Goal: Task Accomplishment & Management: Manage account settings

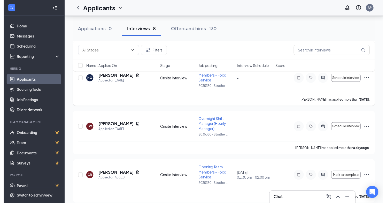
scroll to position [219, 0]
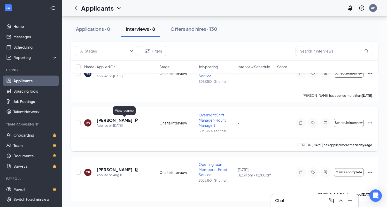
click at [135, 120] on icon "Document" at bounding box center [137, 120] width 4 height 4
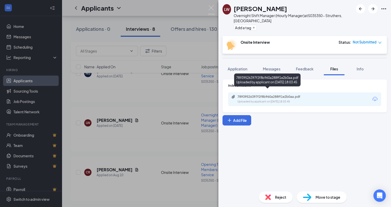
click at [241, 95] on div "78939526397f2f8b960a288ff1e2b0aa.pdf Uploaded by applicant on [DATE] 18:03:45" at bounding box center [273, 99] width 84 height 9
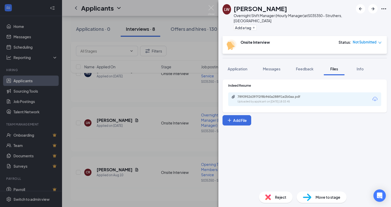
click at [263, 99] on div "Uploaded by applicant on [DATE] 18:03:45" at bounding box center [275, 101] width 77 height 4
click at [148, 93] on div "[PERSON_NAME] Overnight Shift Manager (Hourly Manager) at S035350 - [PERSON_NAM…" at bounding box center [195, 103] width 391 height 207
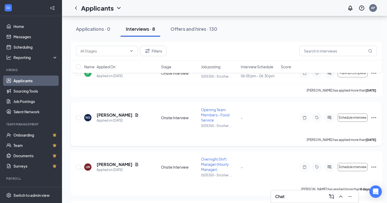
click at [373, 118] on icon "Ellipses" at bounding box center [374, 117] width 6 height 6
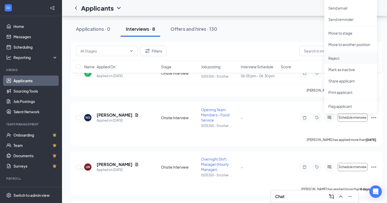
click at [334, 58] on p "Reject" at bounding box center [350, 58] width 44 height 5
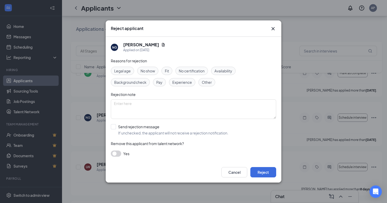
click at [207, 84] on span "Other" at bounding box center [207, 82] width 10 height 6
click at [158, 109] on textarea at bounding box center [193, 109] width 165 height 20
type textarea "applied at wrong location"
click at [259, 169] on button "Reject" at bounding box center [263, 172] width 26 height 10
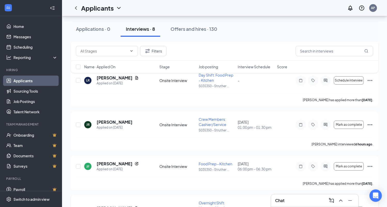
scroll to position [207, 0]
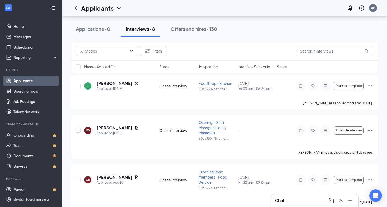
click at [368, 130] on icon "Ellipses" at bounding box center [369, 130] width 5 height 1
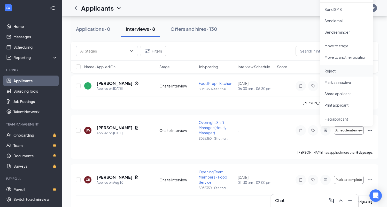
click at [338, 72] on p "Reject" at bounding box center [346, 70] width 44 height 5
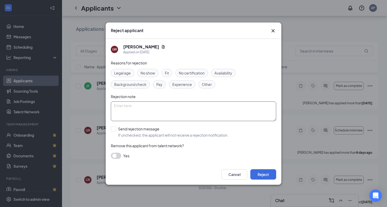
click at [121, 112] on textarea at bounding box center [193, 111] width 165 height 20
type textarea "applied at wrong location"
click at [264, 177] on button "Reject" at bounding box center [263, 174] width 26 height 10
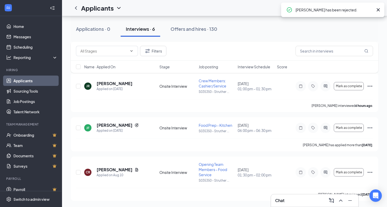
scroll to position [165, 0]
click at [162, 136] on div "JF [PERSON_NAME] Applied on [DATE] Onsite Interview Food Prep - Kitchen S035350…" at bounding box center [224, 130] width 297 height 16
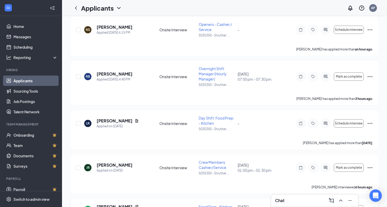
scroll to position [0, 0]
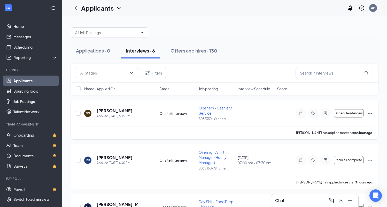
click at [371, 113] on icon "Ellipses" at bounding box center [370, 113] width 6 height 6
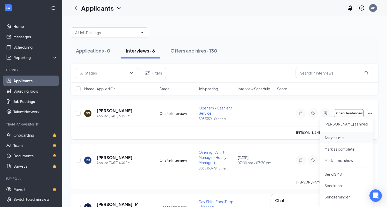
scroll to position [52, 0]
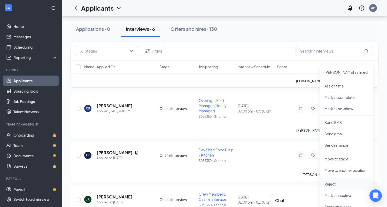
click at [330, 186] on li "Reject" at bounding box center [346, 183] width 53 height 11
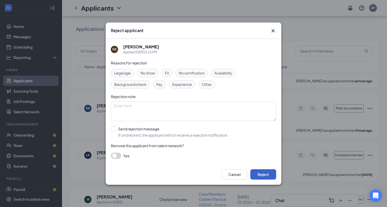
click at [262, 171] on button "Reject" at bounding box center [263, 174] width 26 height 10
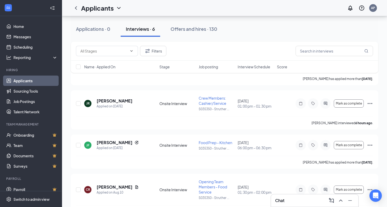
scroll to position [121, 0]
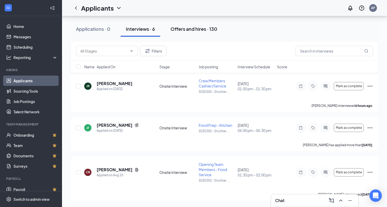
click at [195, 28] on div "Offers and hires · 130" at bounding box center [193, 29] width 47 height 6
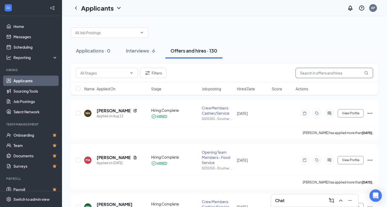
click at [319, 72] on input "text" at bounding box center [333, 73] width 77 height 10
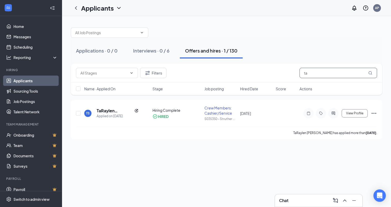
type input "t"
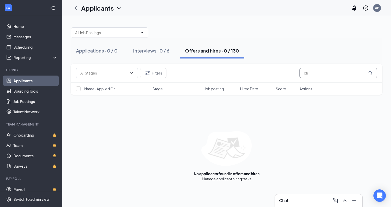
type input "c"
type input "w"
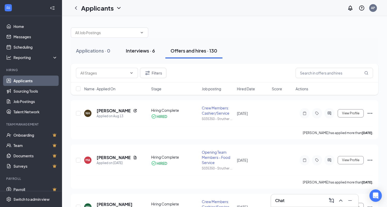
click at [142, 53] on div "Interviews · 6" at bounding box center [140, 50] width 29 height 6
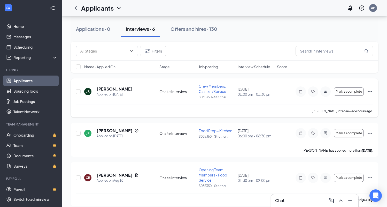
scroll to position [121, 0]
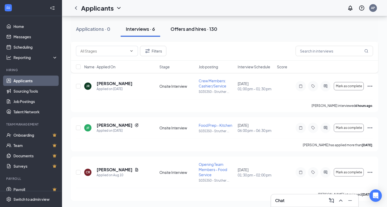
click at [192, 30] on div "Offers and hires · 130" at bounding box center [193, 29] width 47 height 6
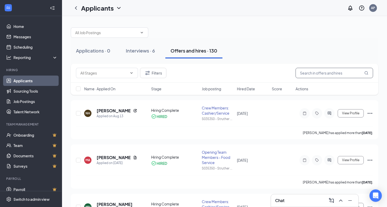
click at [313, 72] on input "text" at bounding box center [333, 73] width 77 height 10
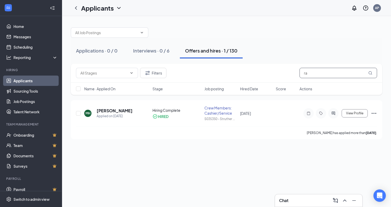
type input "r"
